Goal: Navigation & Orientation: Go to known website

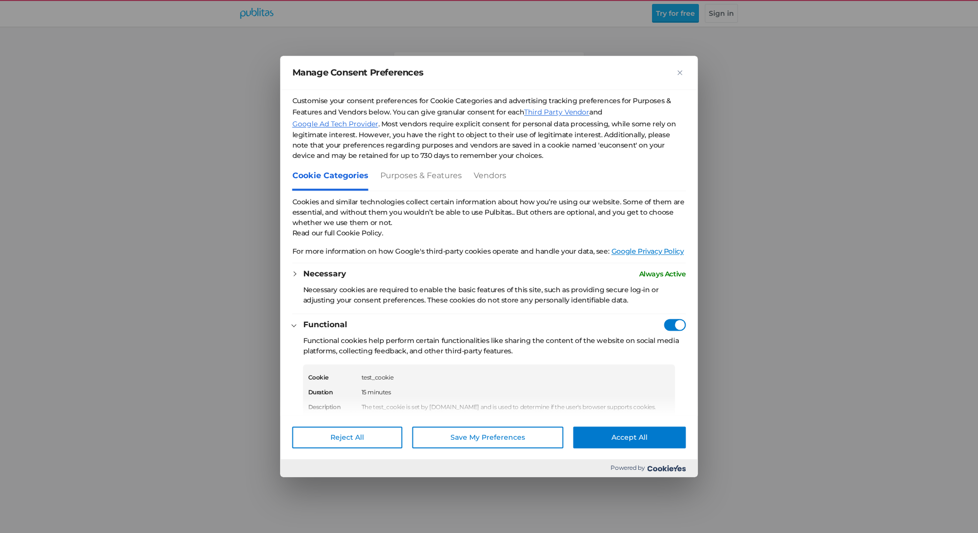
scroll to position [128, 0]
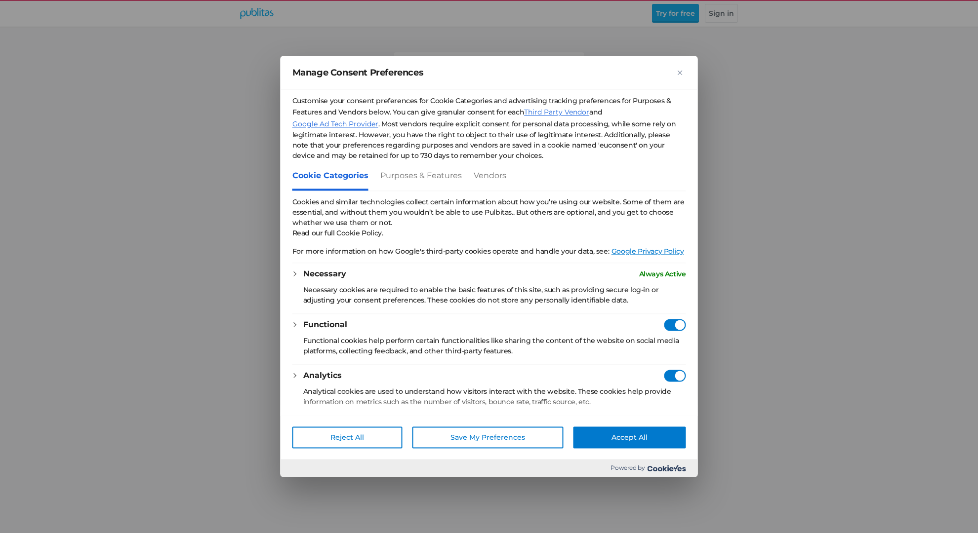
checkbox vendors"] "true"
checkbox Providers"] "true"
checkbox vendors"] "true"
checkbox Providers"] "true"
checkbox Consent"] "true"
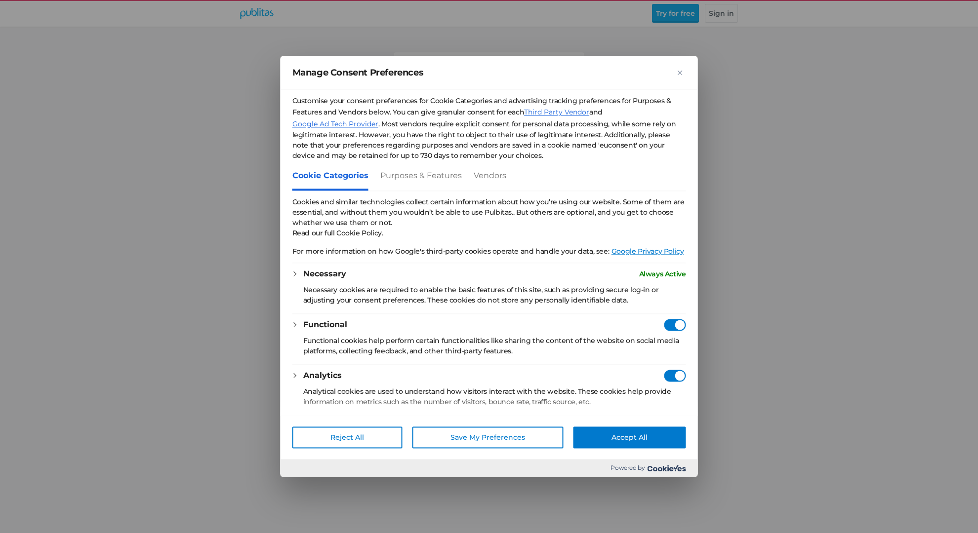
checkbox Consent"] "true"
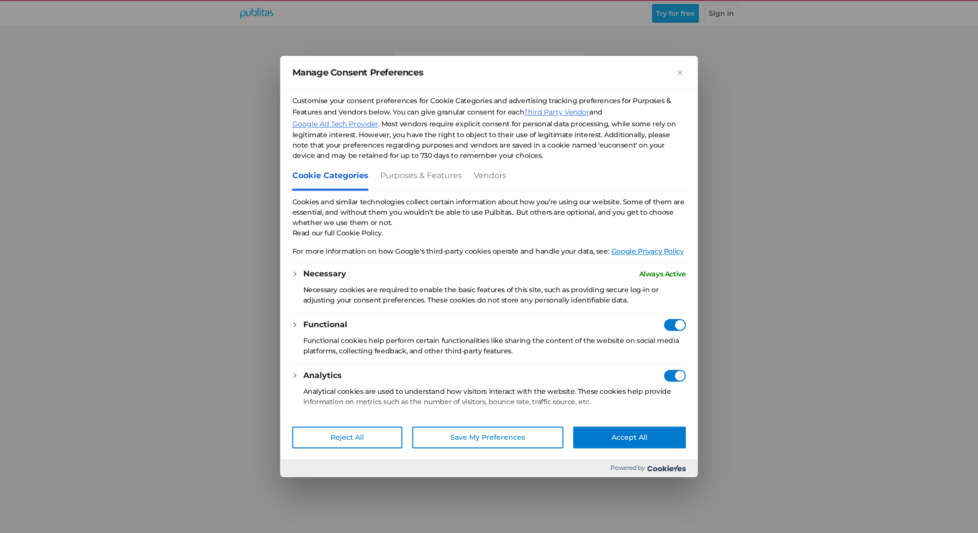
checkbox Consent"] "true"
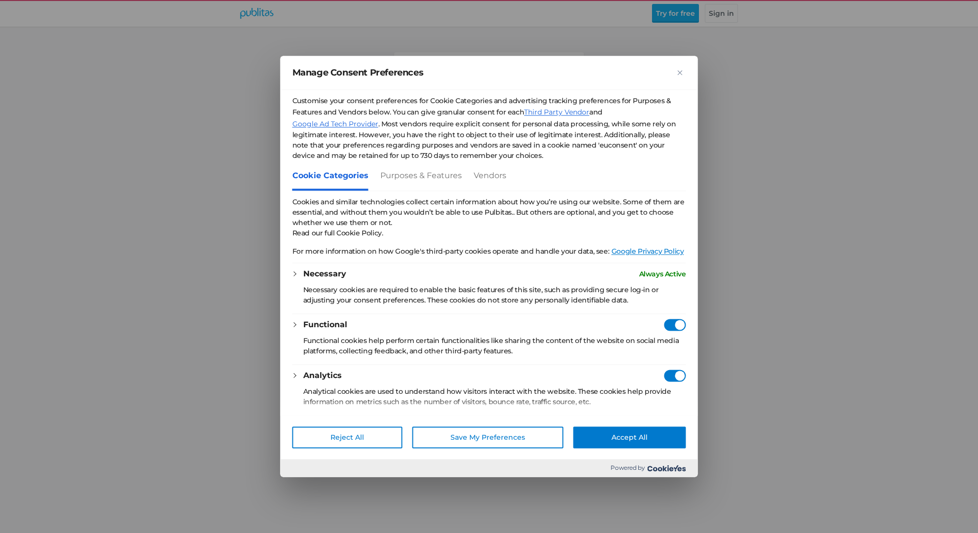
checkbox Consent"] "true"
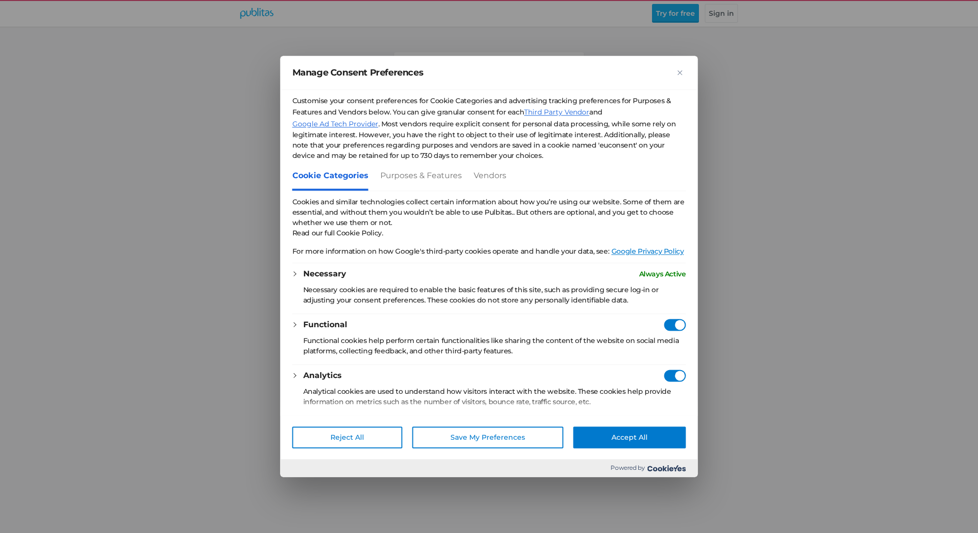
checkbox Consent"] "true"
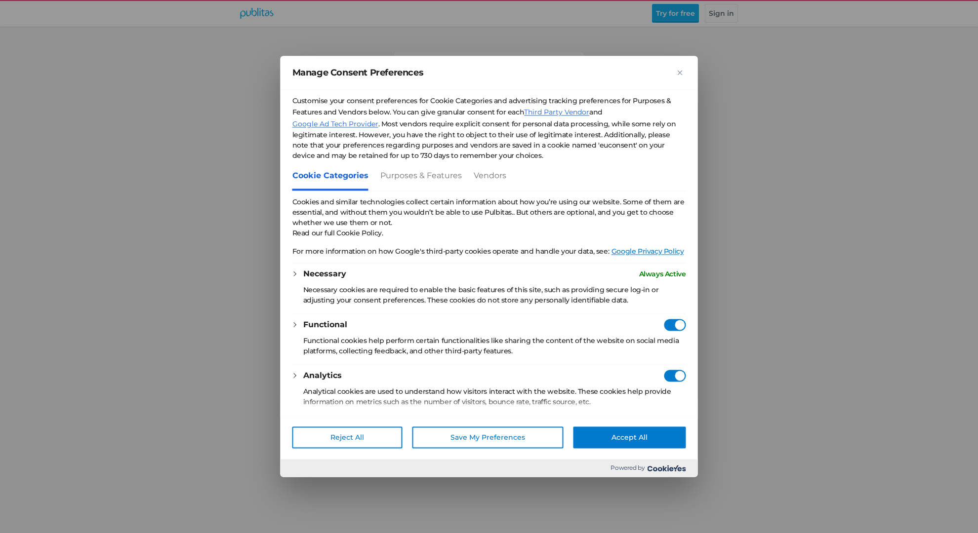
checkbox Consent"] "true"
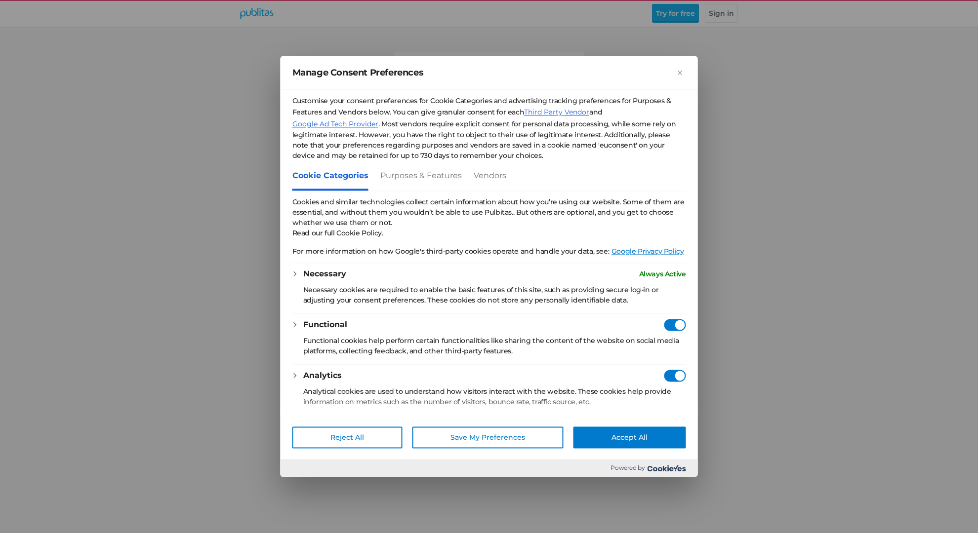
checkbox Consent"] "true"
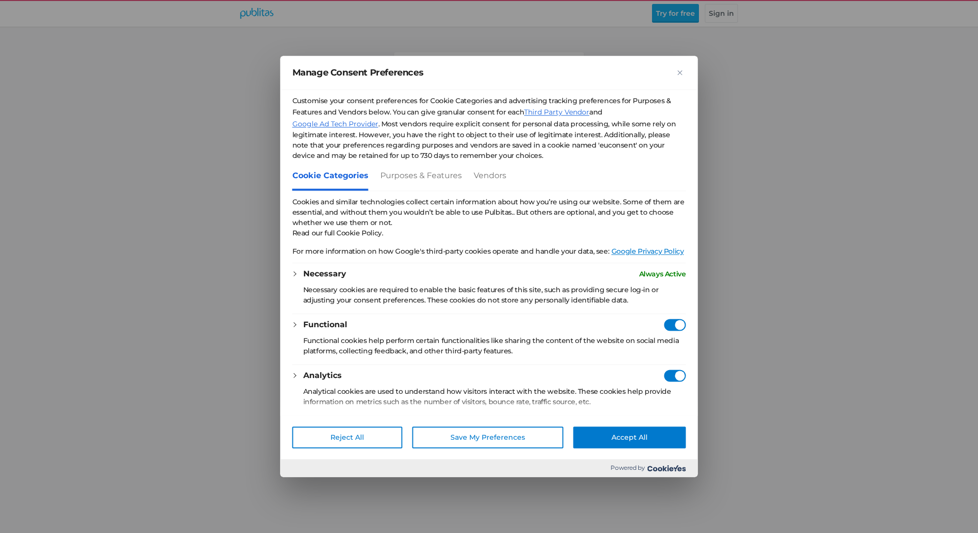
checkbox Consent"] "true"
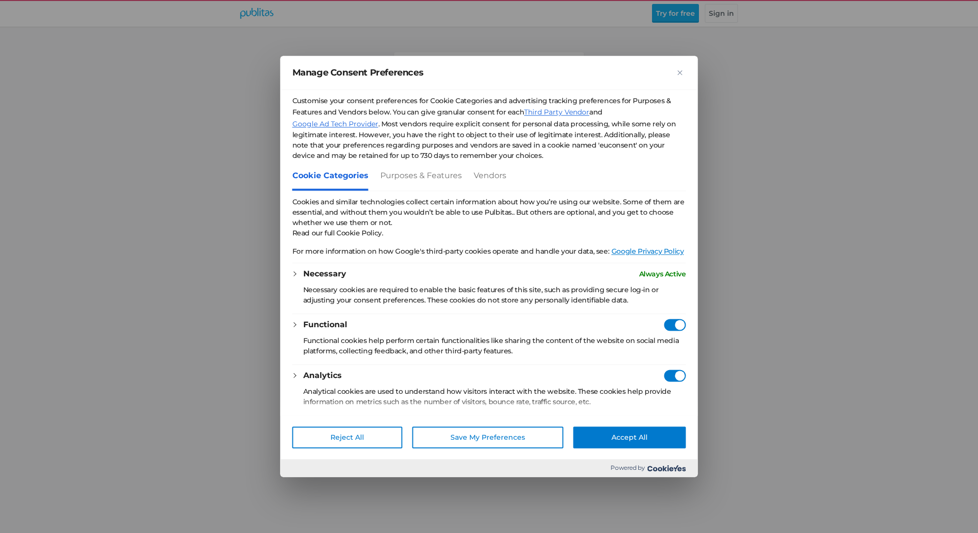
checkbox Consent"] "true"
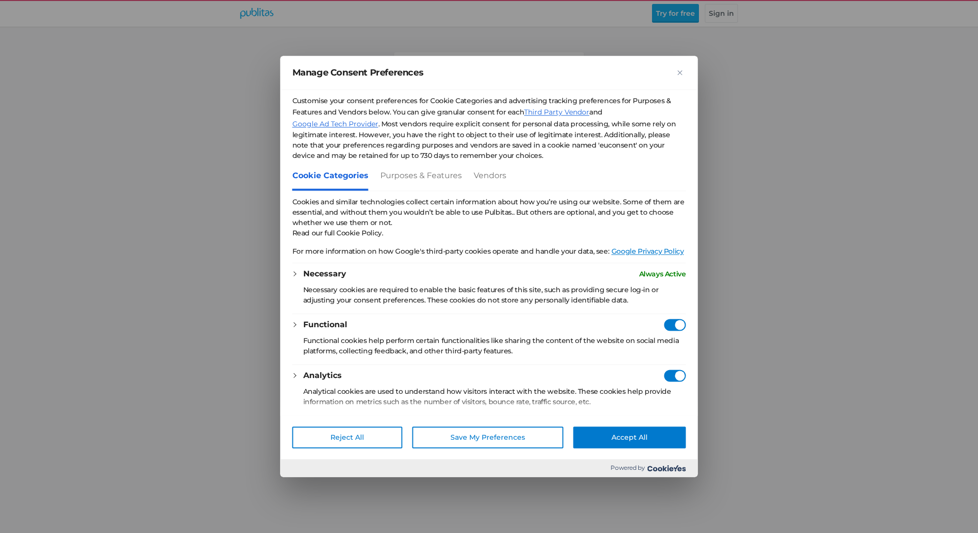
checkbox Consent"] "true"
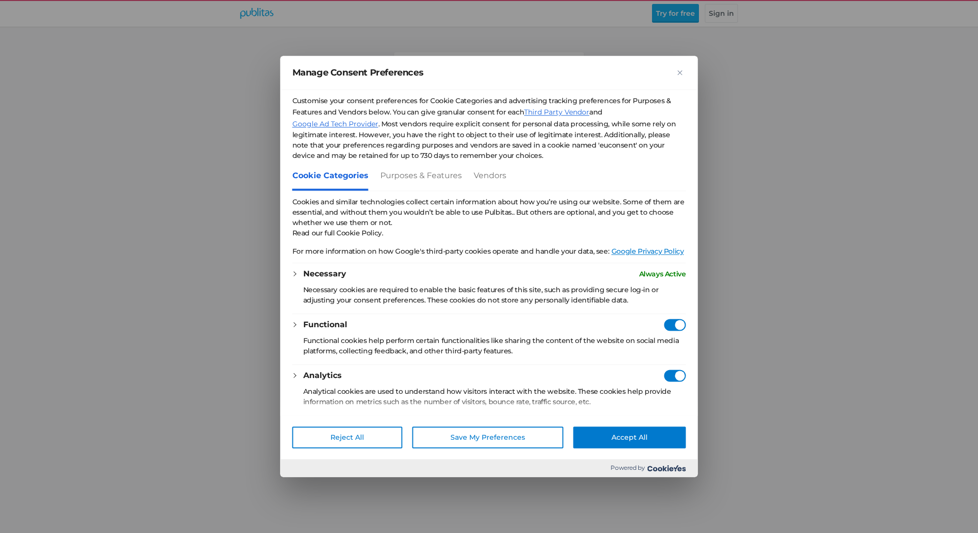
checkbox Consent"] "true"
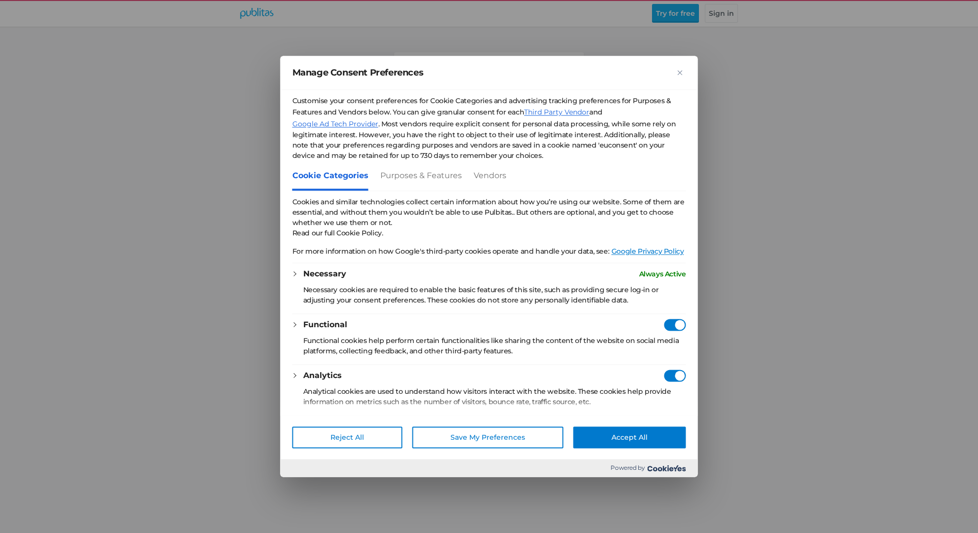
checkbox Consent"] "true"
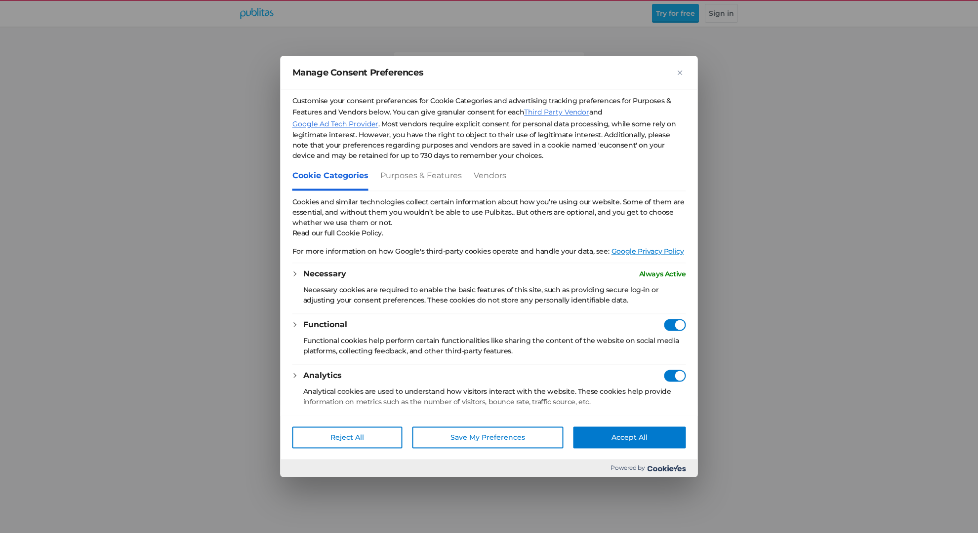
checkbox Consent"] "true"
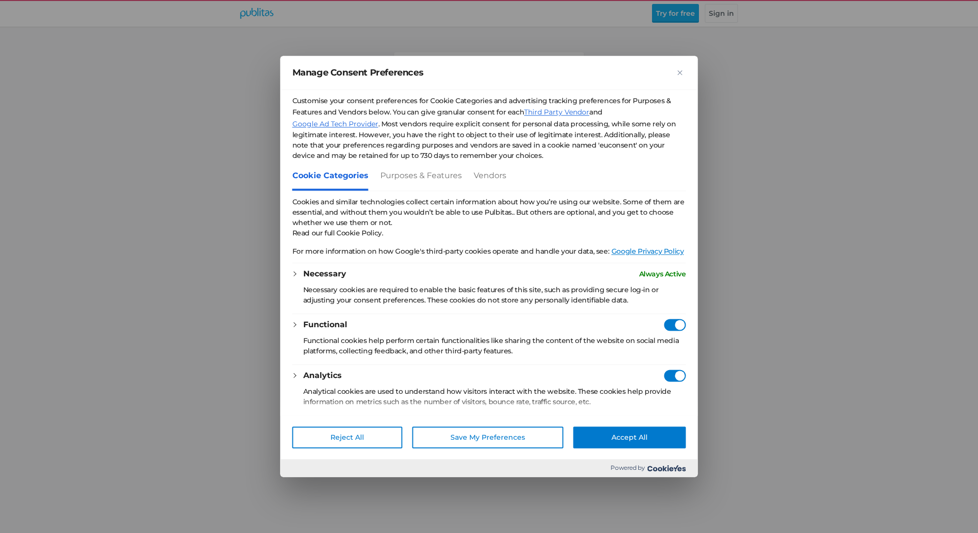
checkbox Consent"] "true"
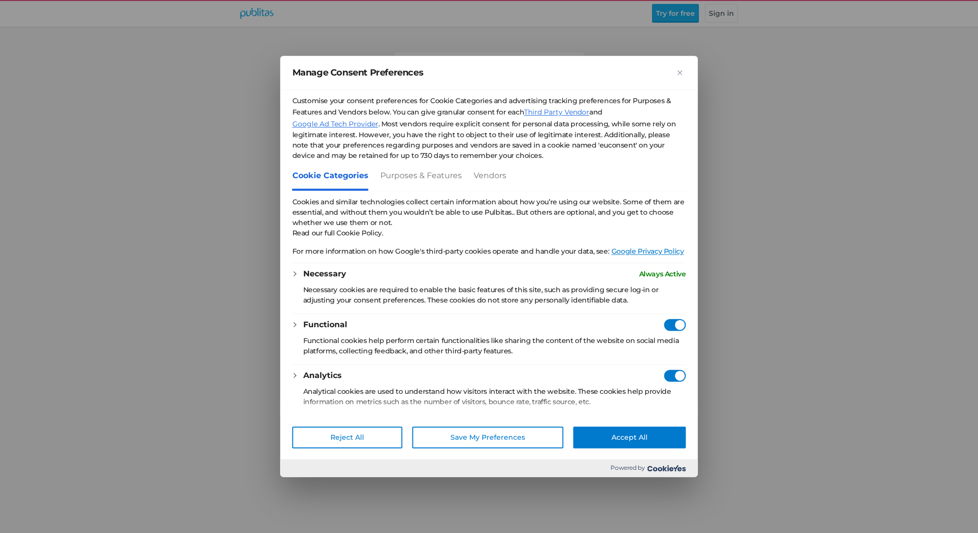
checkbox Consent"] "true"
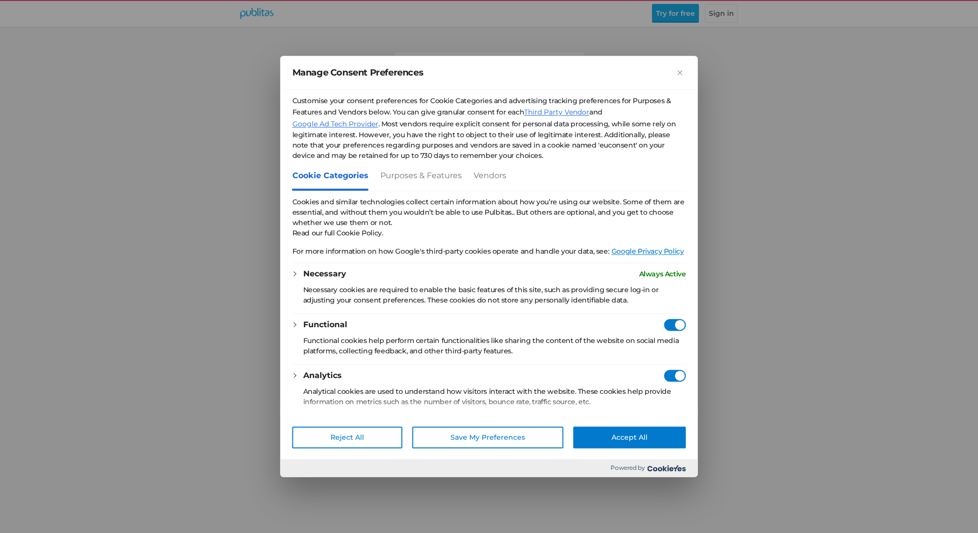
checkbox Consent"] "true"
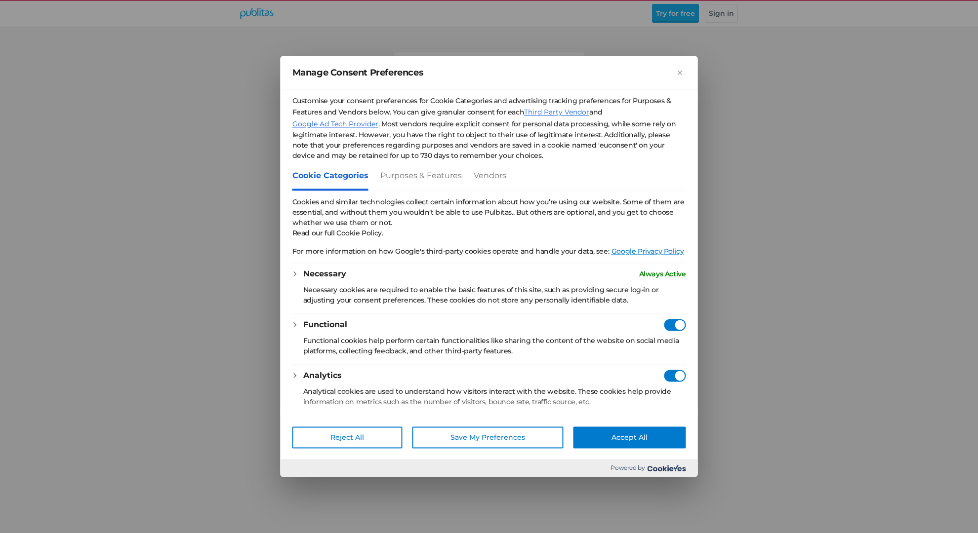
checkbox Consent"] "true"
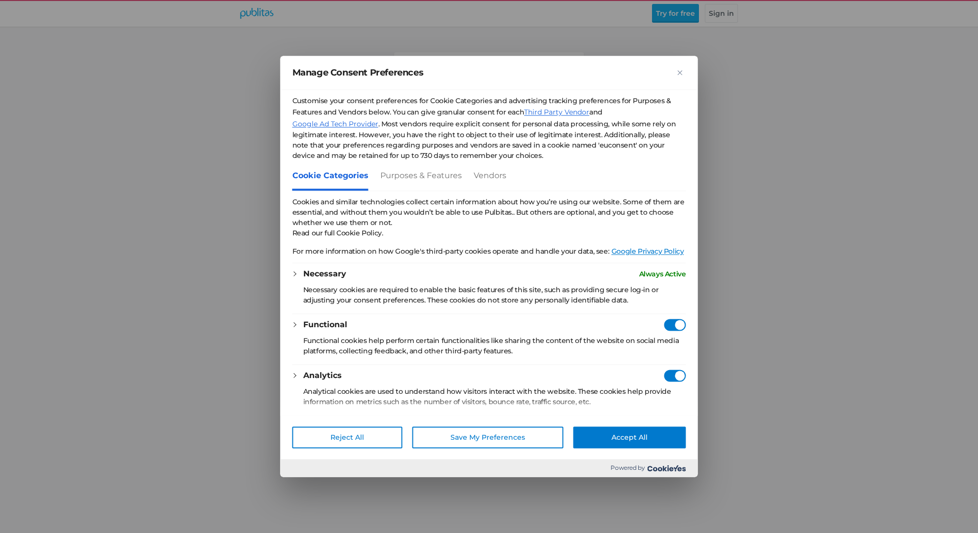
checkbox Consent"] "true"
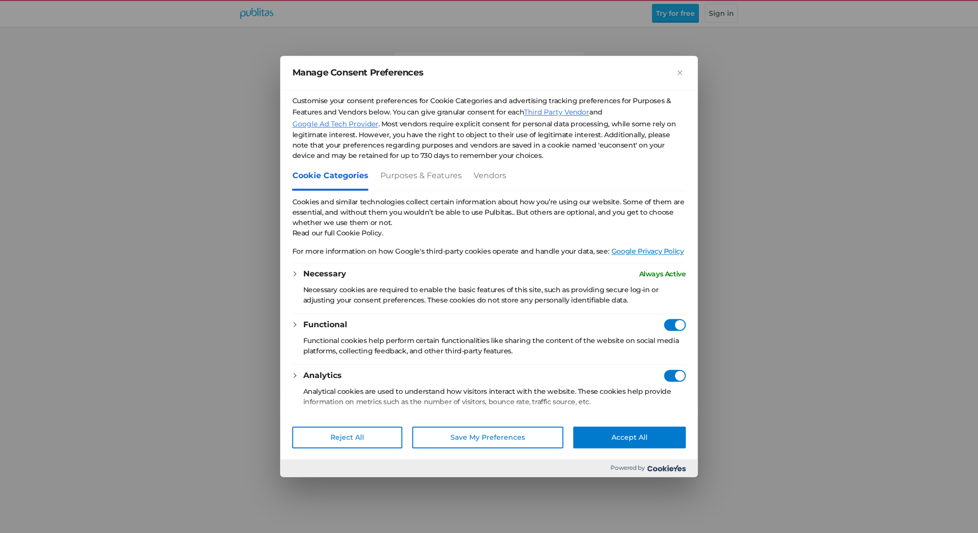
checkbox Consent"] "true"
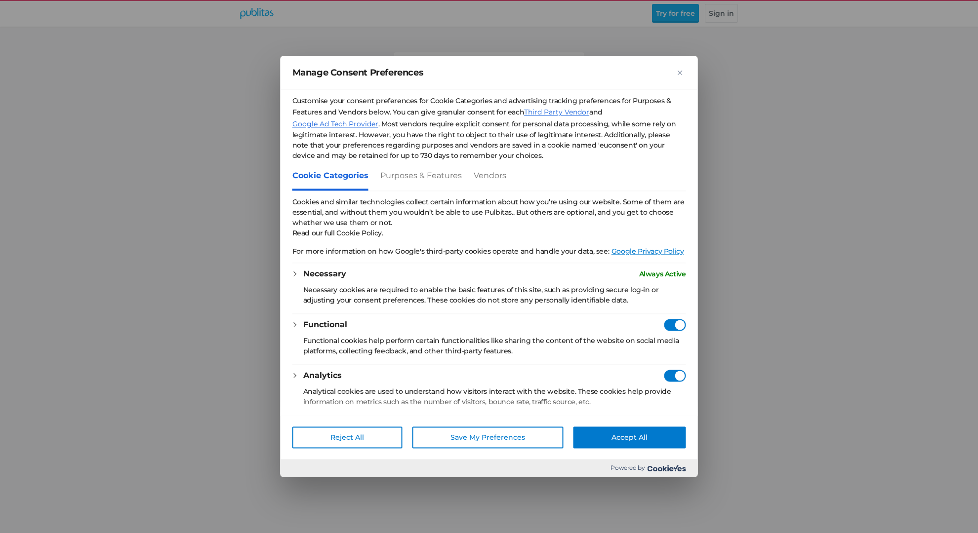
checkbox Consent"] "true"
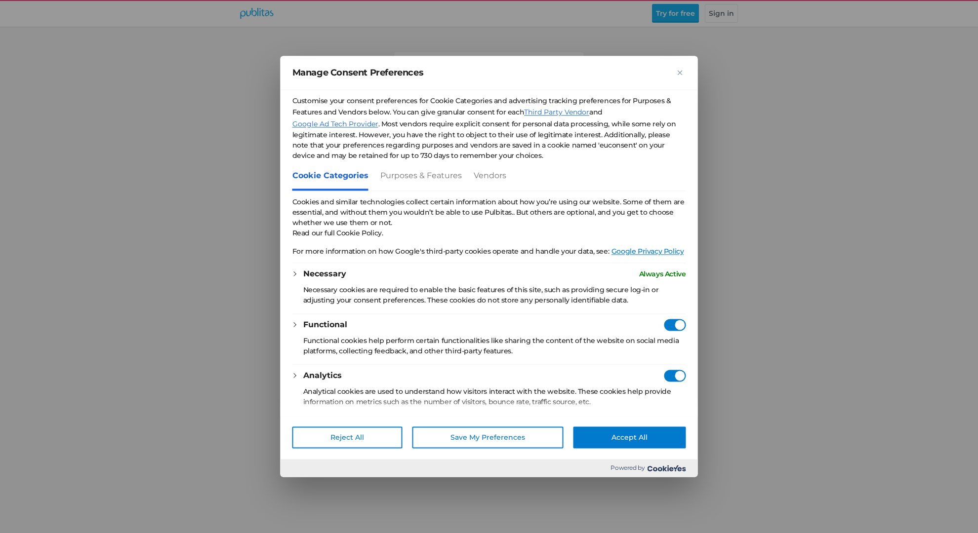
checkbox Consent"] "true"
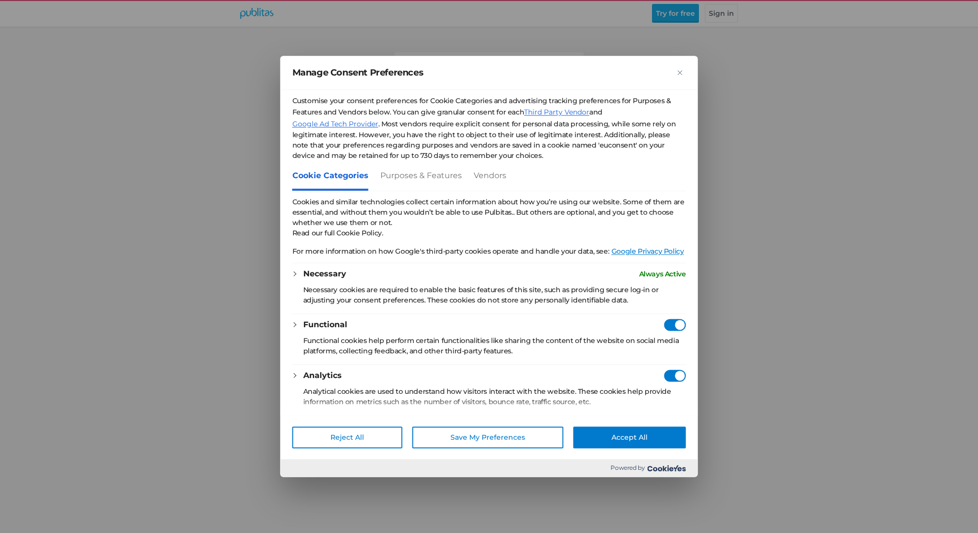
checkbox Consent"] "true"
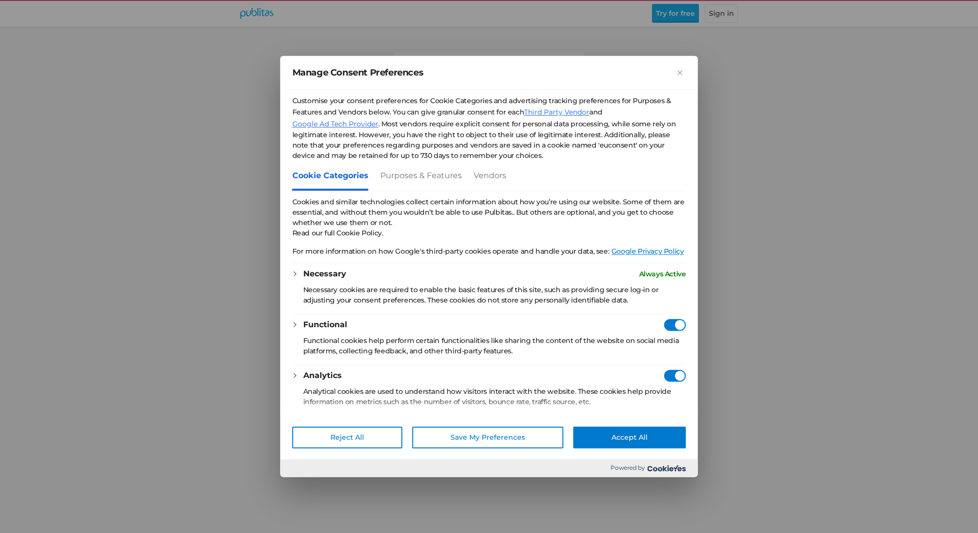
checkbox Consent"] "true"
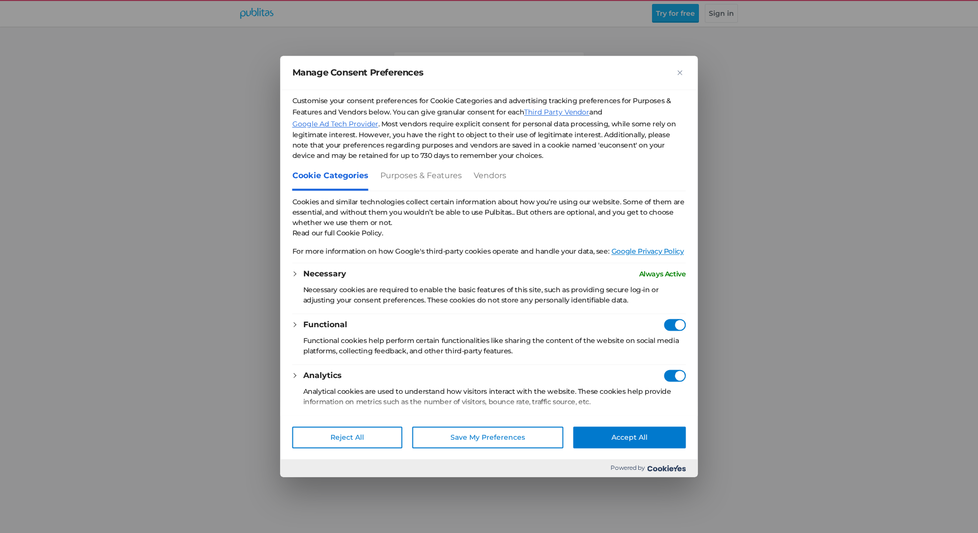
checkbox Consent"] "true"
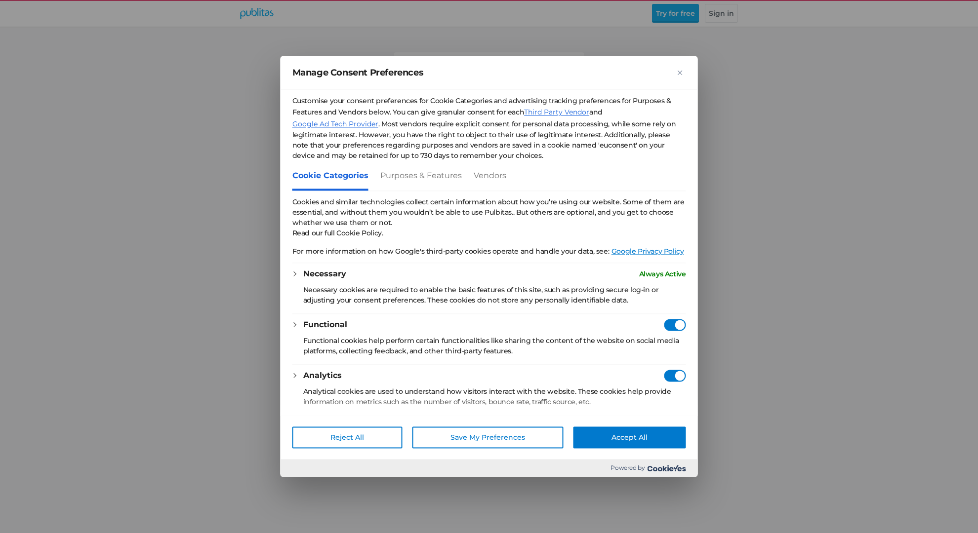
checkbox Consent"] "true"
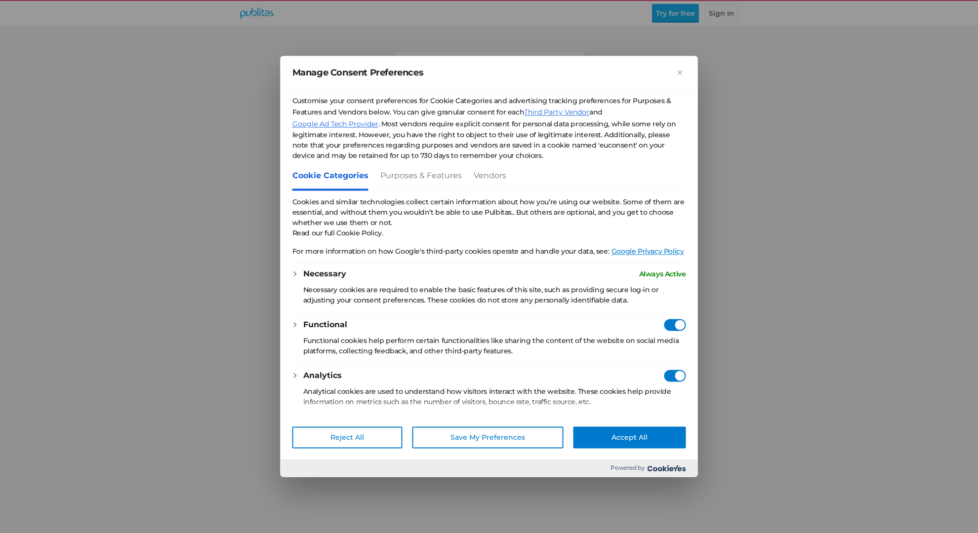
checkbox Consent"] "true"
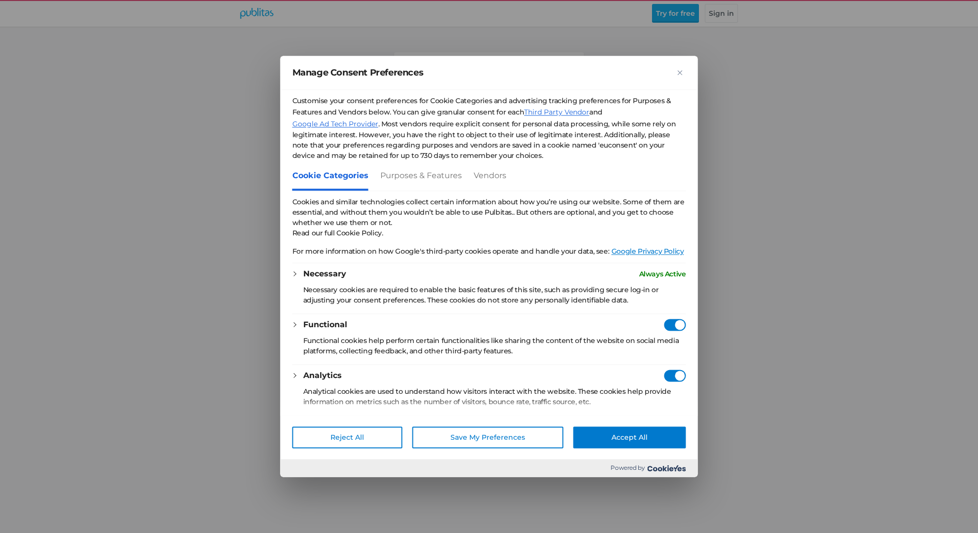
checkbox Consent"] "true"
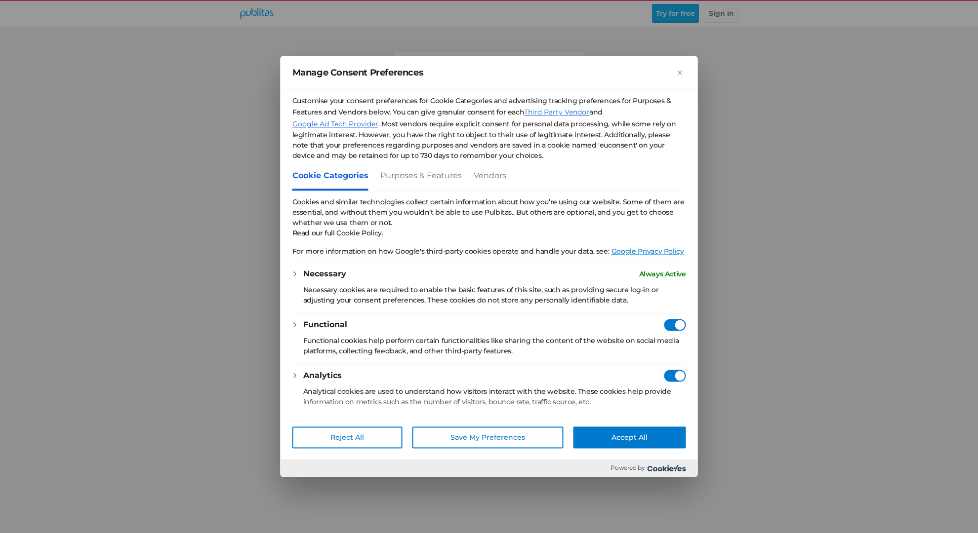
checkbox Consent"] "true"
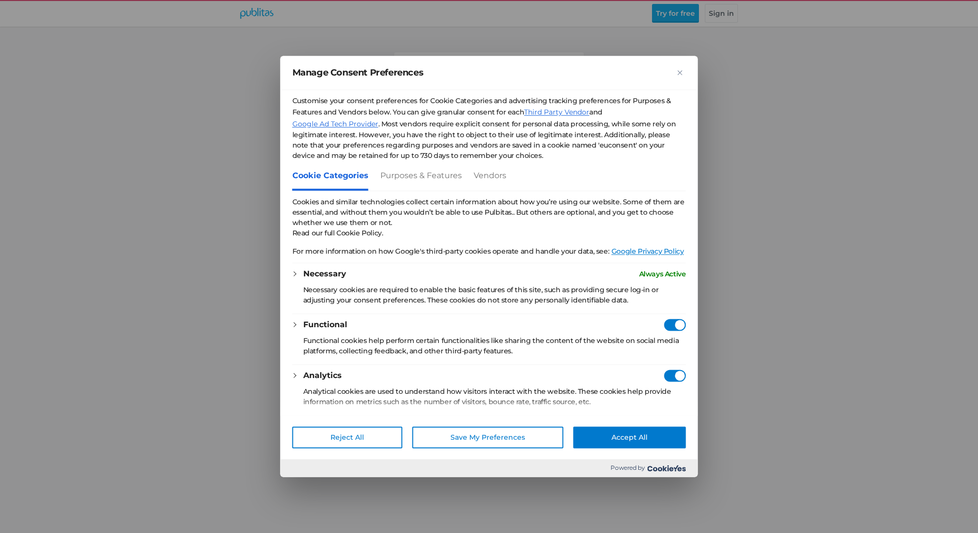
checkbox Consent"] "true"
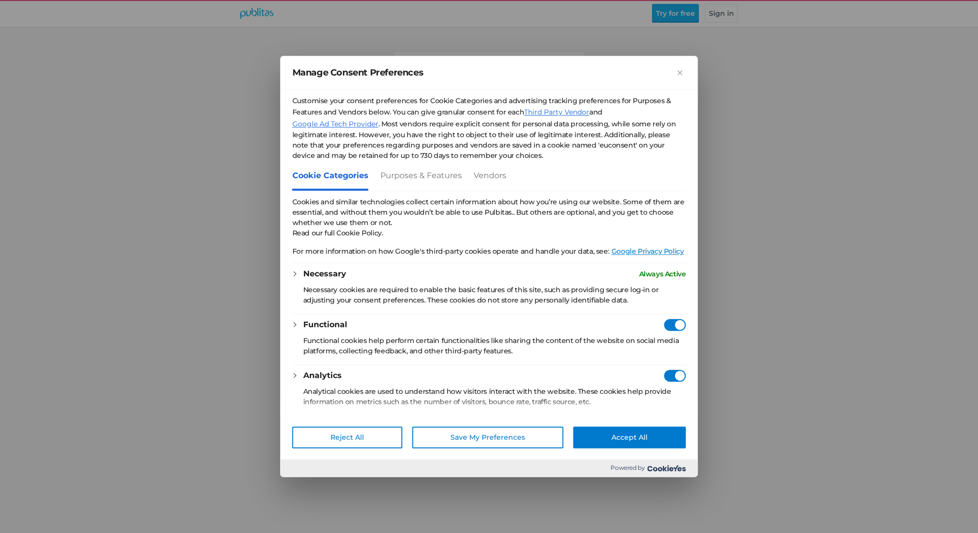
checkbox Consent"] "true"
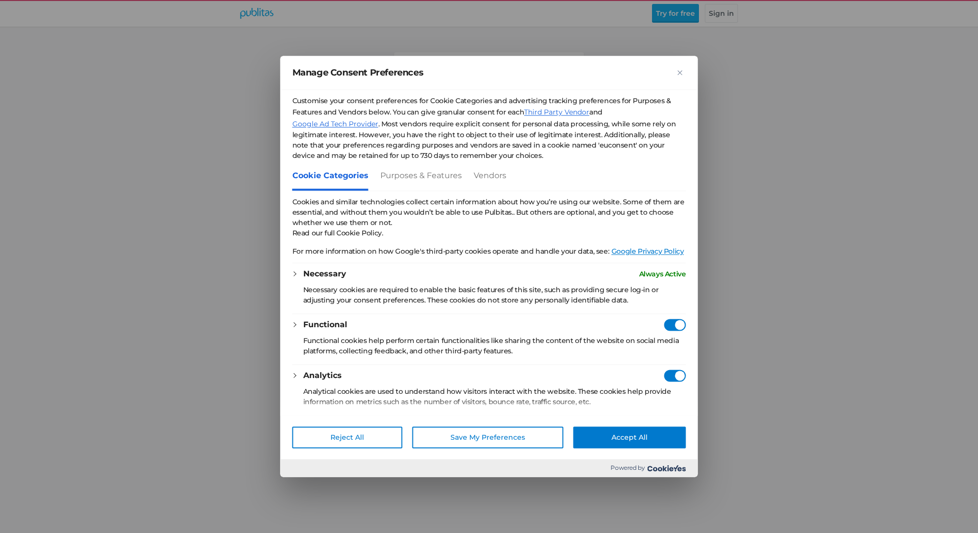
checkbox Consent"] "true"
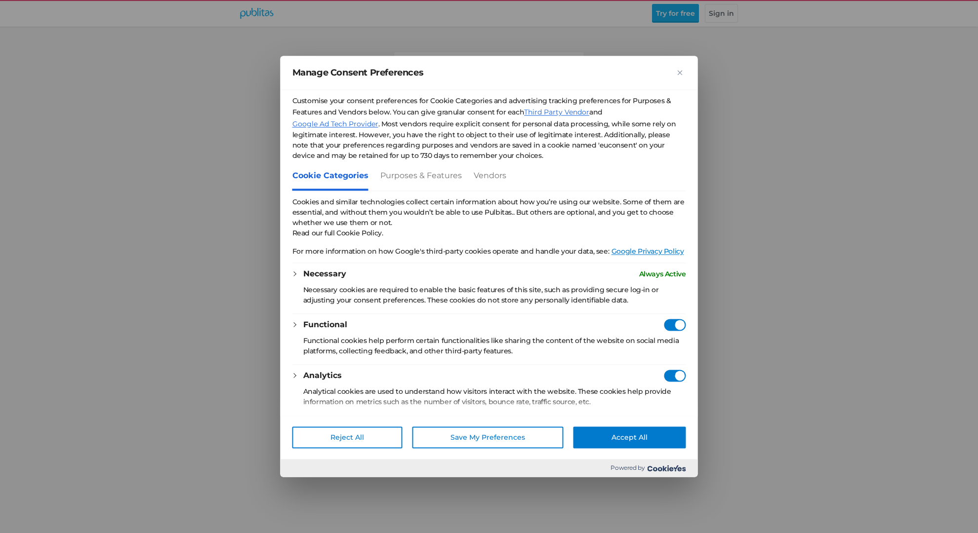
checkbox Consent"] "true"
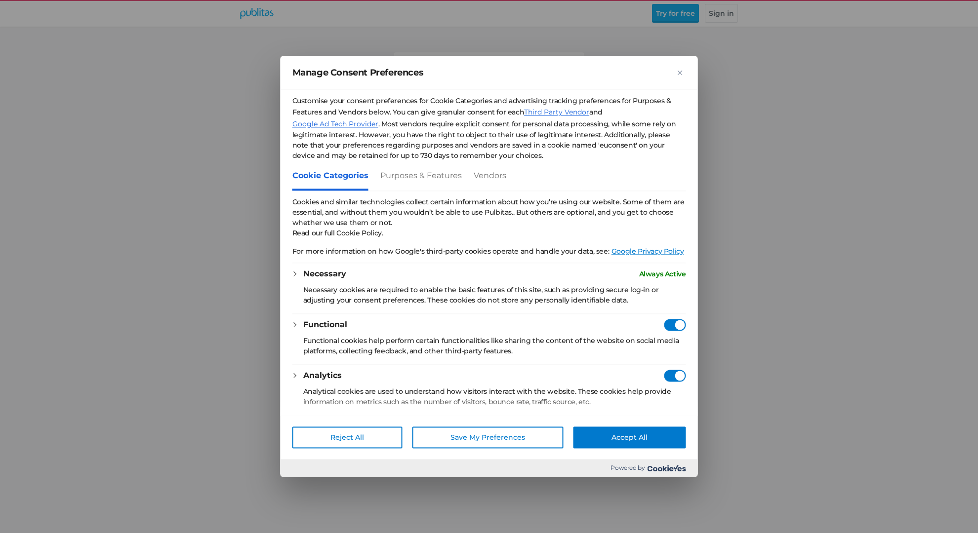
checkbox Consent"] "true"
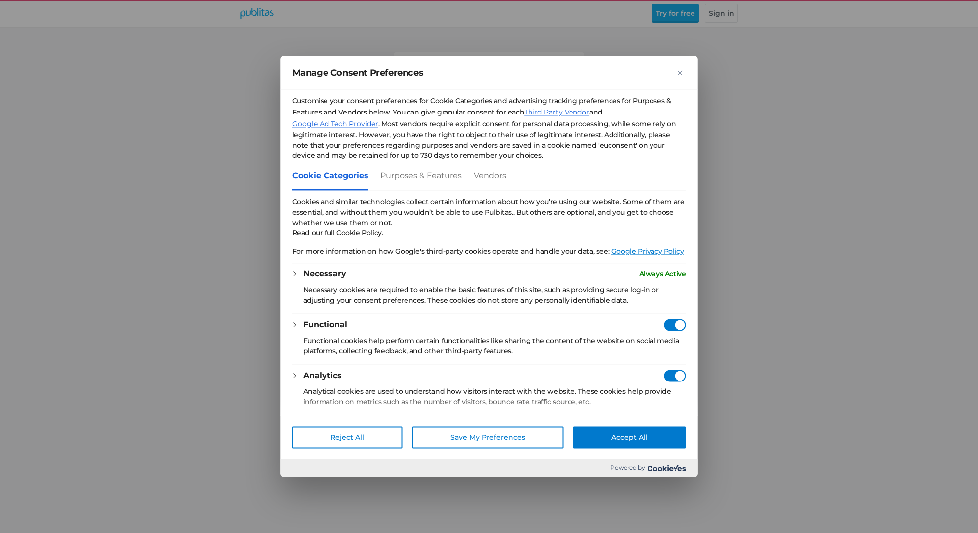
checkbox Consent"] "true"
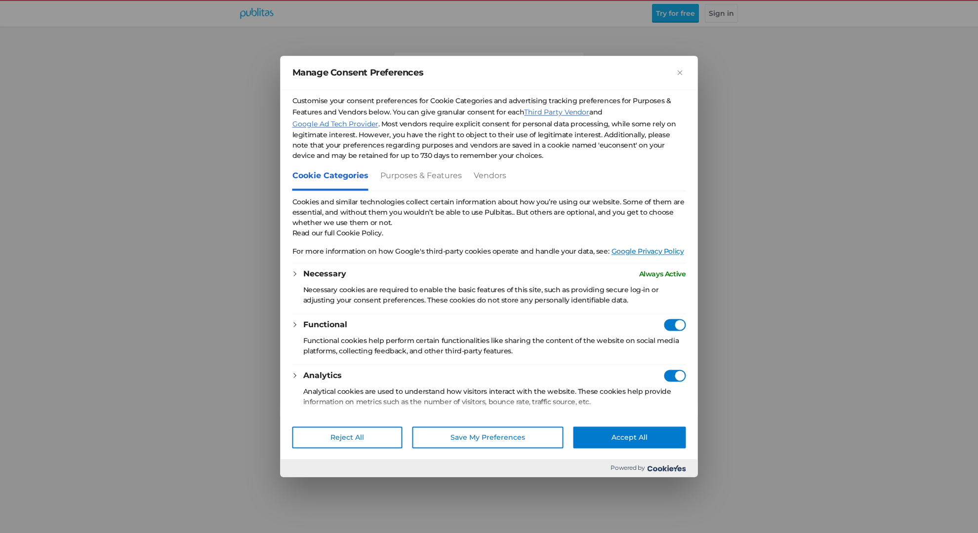
checkbox Consent"] "true"
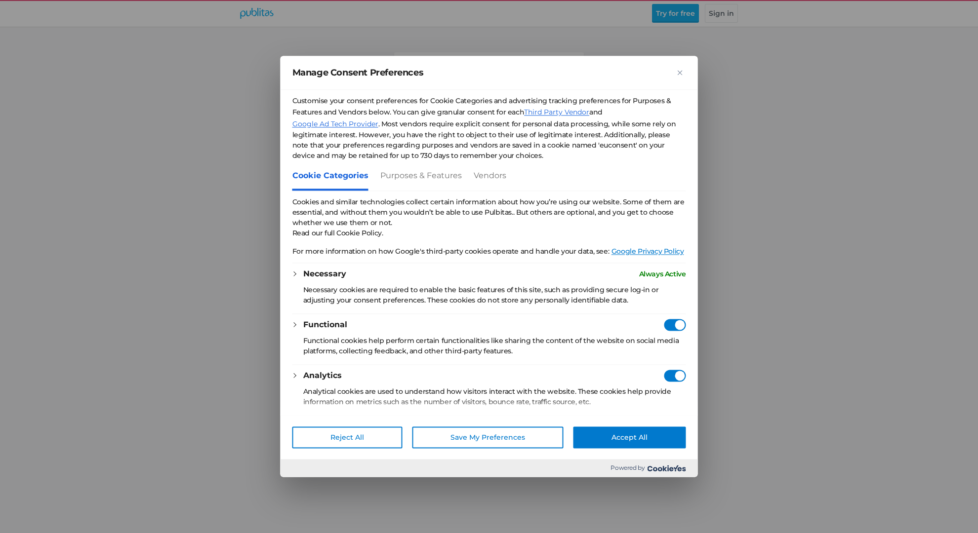
checkbox Consent"] "true"
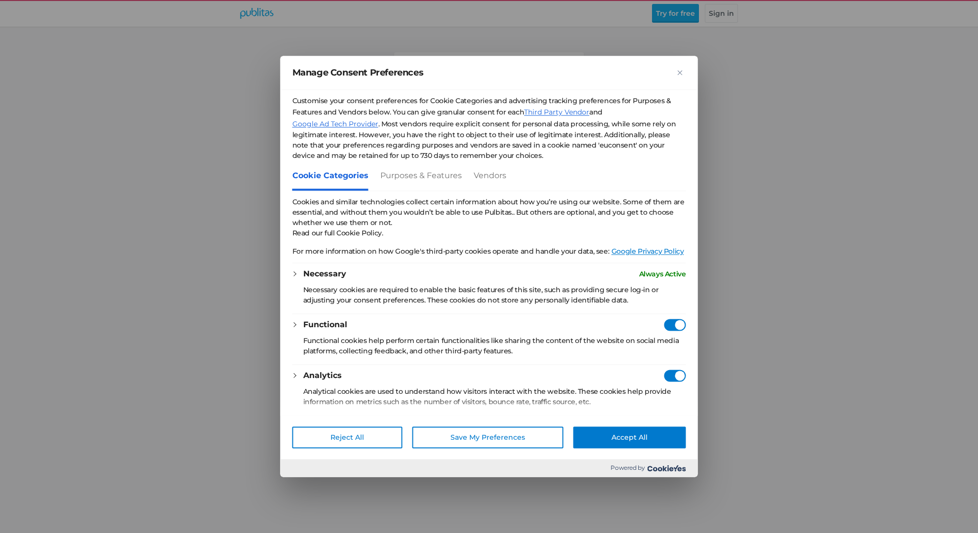
checkbox Consent"] "true"
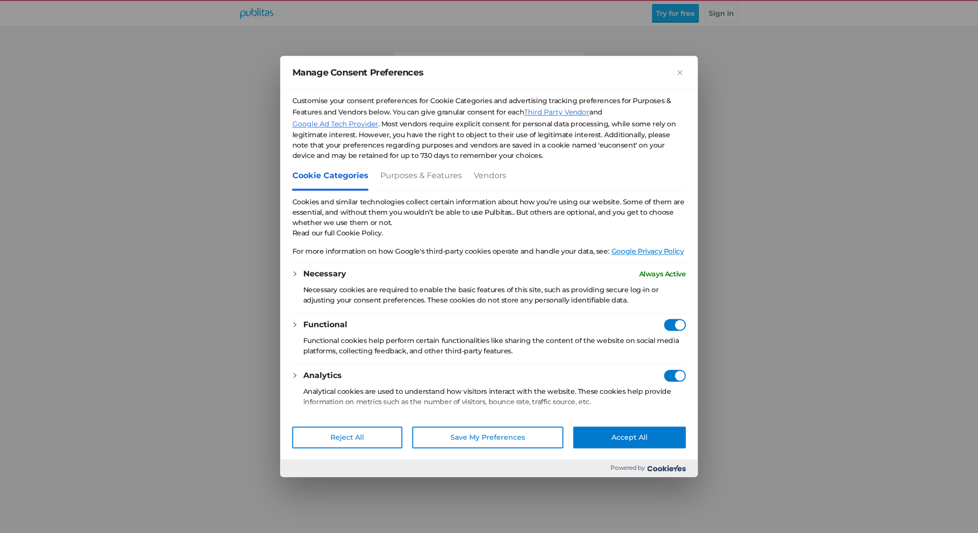
checkbox Consent"] "true"
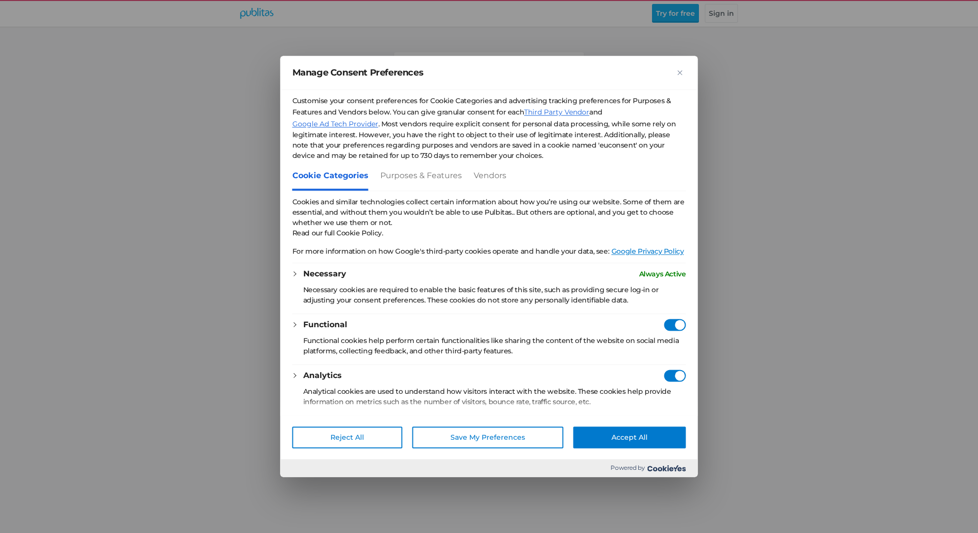
checkbox Consent"] "true"
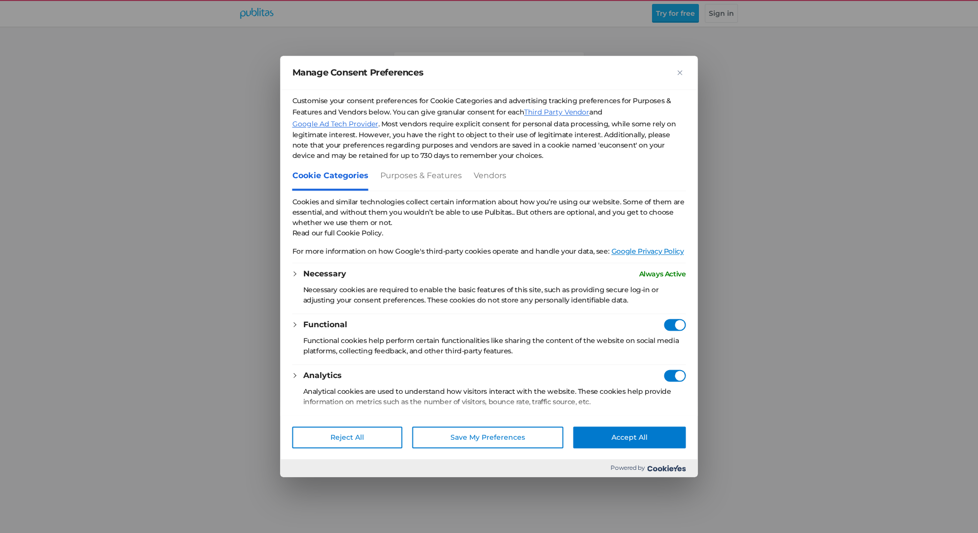
checkbox Consent"] "true"
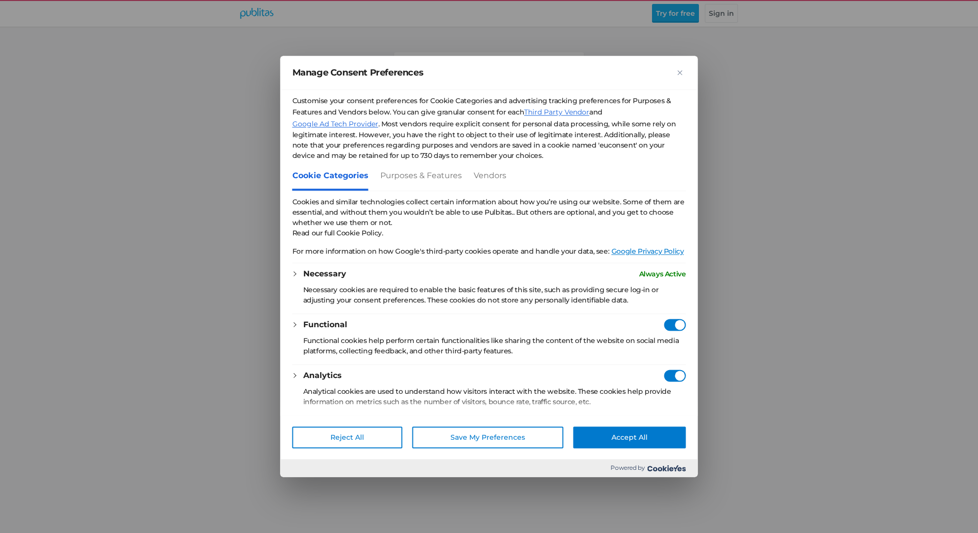
checkbox Consent"] "true"
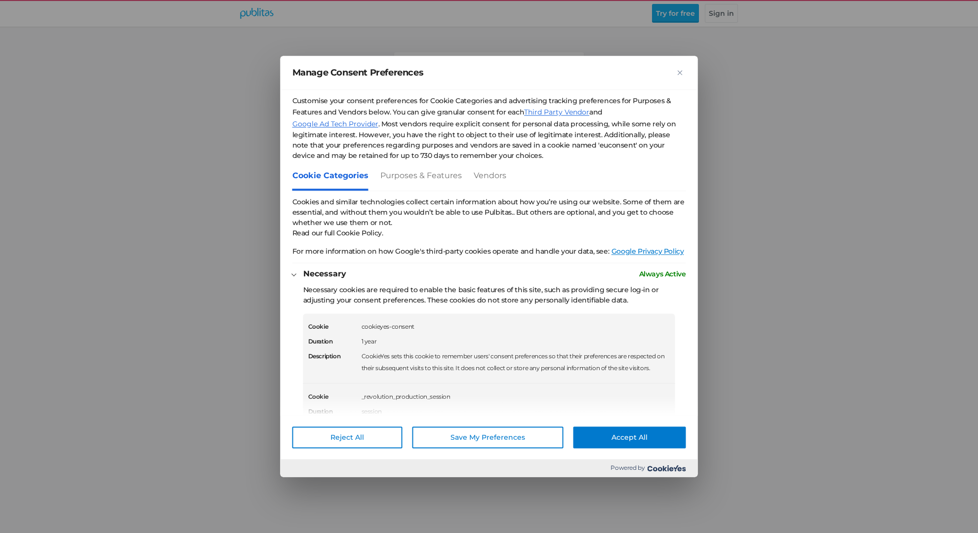
scroll to position [77, 0]
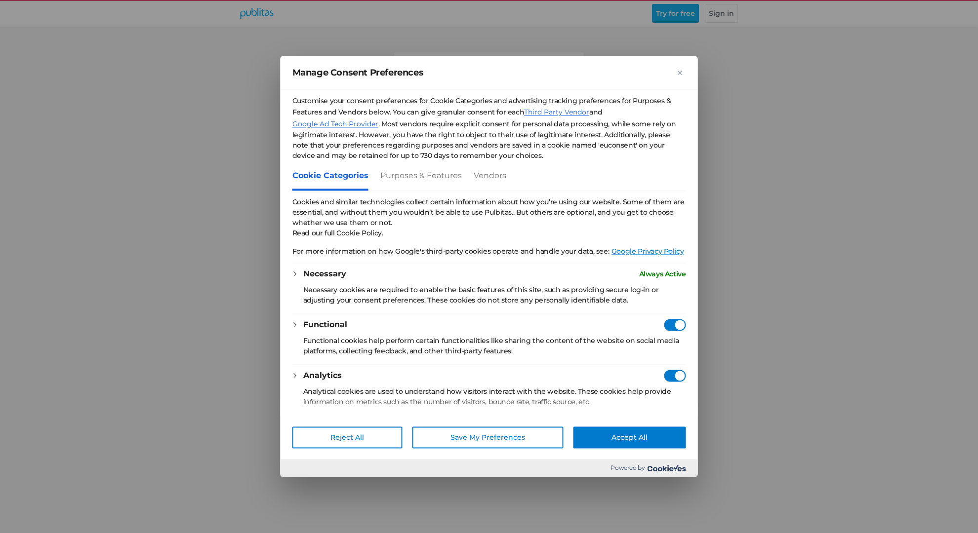
checkbox vendors"] "true"
checkbox Providers"] "true"
